Goal: Use online tool/utility

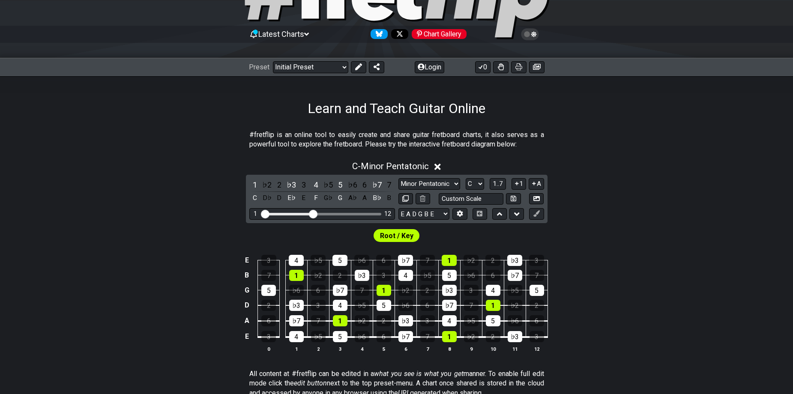
scroll to position [129, 0]
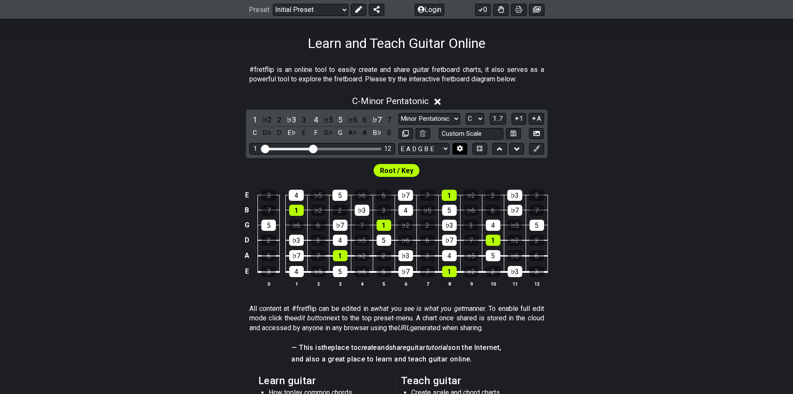
click at [464, 148] on button at bounding box center [459, 149] width 15 height 12
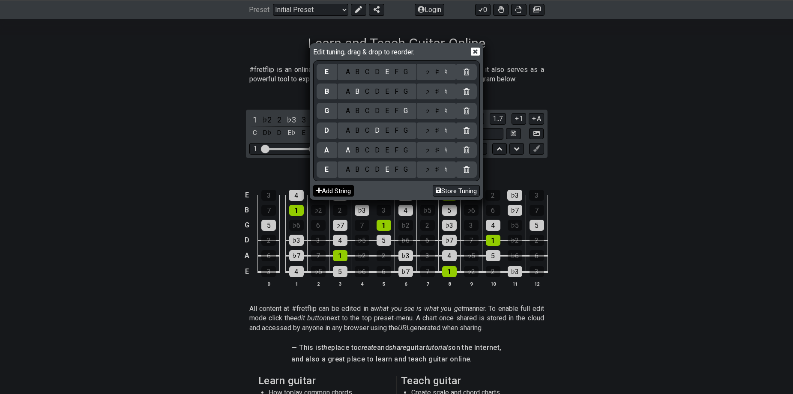
click at [338, 192] on button "Add String" at bounding box center [333, 191] width 41 height 12
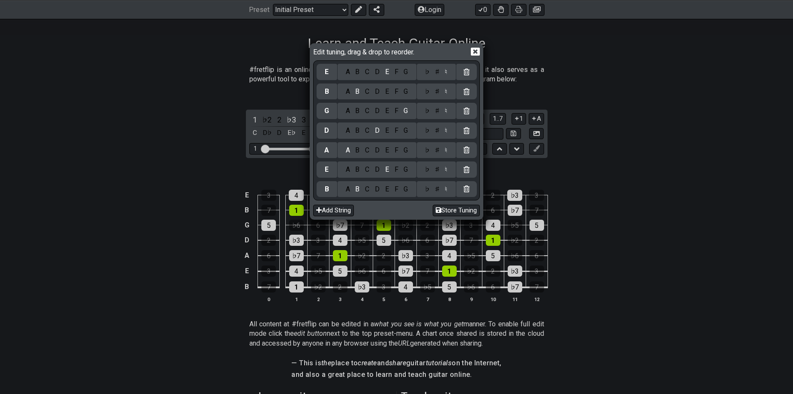
click at [331, 195] on div "B" at bounding box center [327, 189] width 21 height 16
click at [331, 211] on button "Add String" at bounding box center [333, 211] width 41 height 12
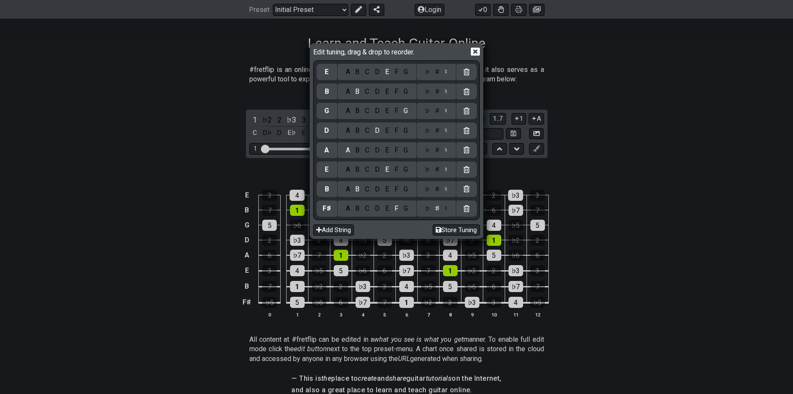
click at [475, 46] on div "Edit tuning, drag & drop to reorder." at bounding box center [396, 52] width 167 height 15
click at [475, 50] on icon at bounding box center [475, 52] width 9 height 8
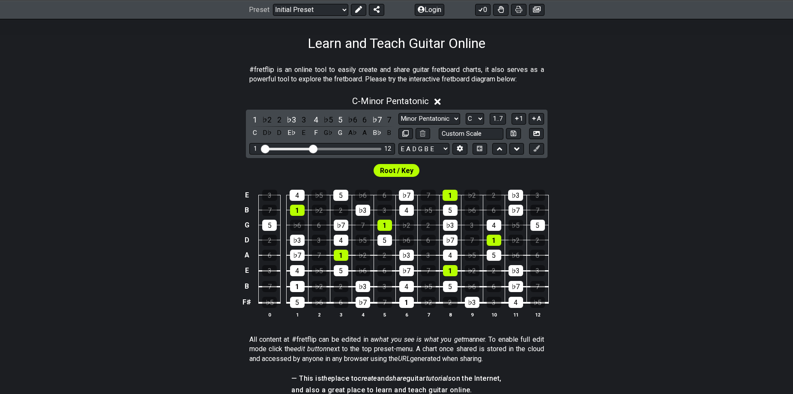
drag, startPoint x: 315, startPoint y: 145, endPoint x: 347, endPoint y: 152, distance: 32.8
click at [352, 152] on div "1 12" at bounding box center [322, 149] width 146 height 12
drag, startPoint x: 316, startPoint y: 150, endPoint x: 367, endPoint y: 154, distance: 51.1
click at [367, 148] on input "Visible fret range" at bounding box center [322, 148] width 122 height 0
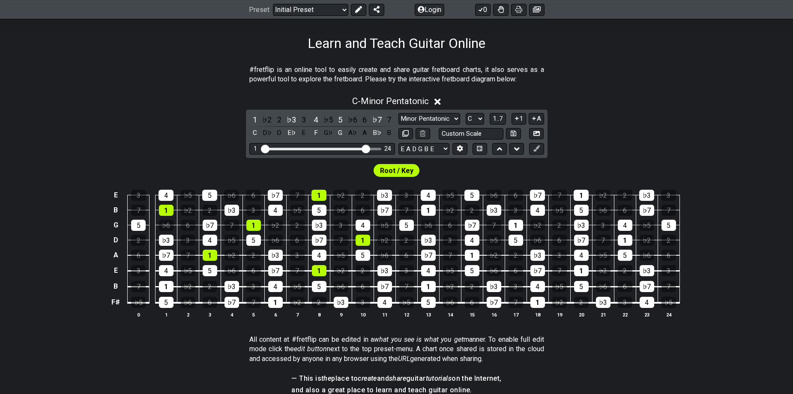
click at [451, 108] on div "C - Minor Pentatonic 1 ♭2 2 ♭3 3 4 ♭5 5 ♭6 6 ♭7 7 C D♭ D E♭ E F G♭ G A♭ A B♭ B …" at bounding box center [396, 210] width 793 height 239
click at [455, 116] on select "Minor Pentatonic Click to edit Minor Pentatonic Major Pentatonic Minor Blues Ma…" at bounding box center [429, 119] width 62 height 12
select select "Phrygian"
click at [398, 113] on select "Minor Pentatonic Click to edit Minor Pentatonic Major Pentatonic Minor Blues Ma…" at bounding box center [429, 119] width 62 height 12
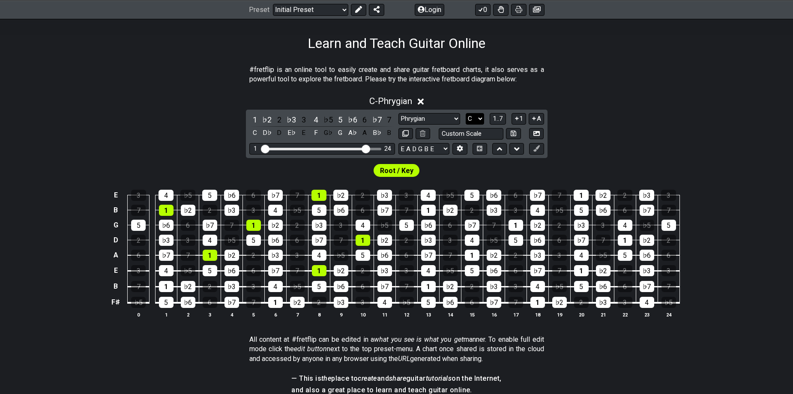
click at [479, 116] on select "A♭ A A♯ B♭ B C C♯ D♭ D D♯ E♭ E F F♯ G♭ G G♯" at bounding box center [475, 119] width 18 height 12
select select "B"
click at [466, 113] on select "A♭ A A♯ B♭ B C C♯ D♭ D D♯ E♭ E F F♯ G♭ G G♯" at bounding box center [475, 119] width 18 height 12
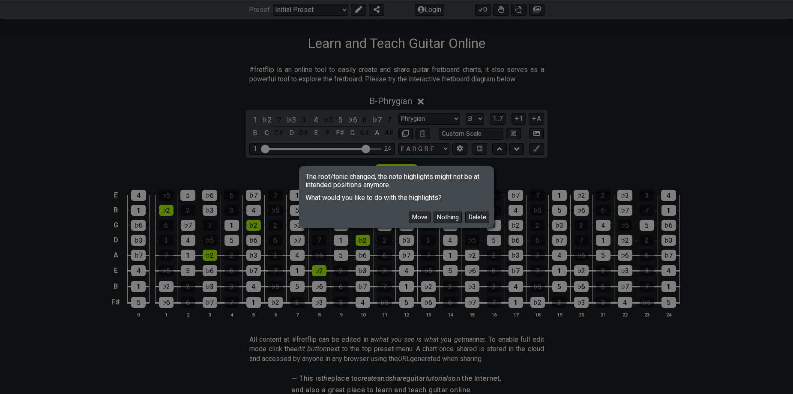
drag, startPoint x: 439, startPoint y: 218, endPoint x: 441, endPoint y: 188, distance: 30.1
click at [439, 188] on div "The root/tonic changed, the note highlights might not be at intended positions …" at bounding box center [396, 197] width 195 height 62
click at [473, 213] on button "Delete" at bounding box center [477, 218] width 24 height 12
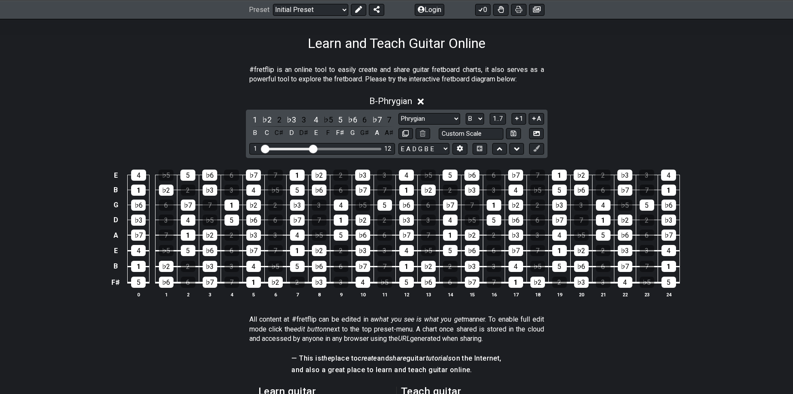
drag, startPoint x: 368, startPoint y: 150, endPoint x: 313, endPoint y: 152, distance: 55.3
click at [313, 148] on input "Visible fret range" at bounding box center [322, 148] width 122 height 0
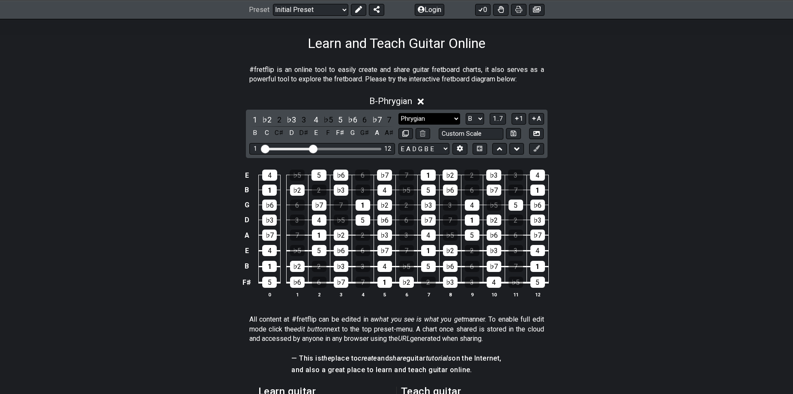
click at [417, 119] on select "Minor Pentatonic Click to edit Minor Pentatonic Major Pentatonic Minor Blues Ma…" at bounding box center [429, 119] width 62 height 12
click at [420, 119] on select "Minor Pentatonic Click to edit Minor Pentatonic Major Pentatonic Minor Blues Ma…" at bounding box center [429, 119] width 62 height 12
click at [434, 120] on select "Minor Pentatonic Click to edit Minor Pentatonic Major Pentatonic Minor Blues Ma…" at bounding box center [429, 119] width 62 height 12
